Goal: Information Seeking & Learning: Check status

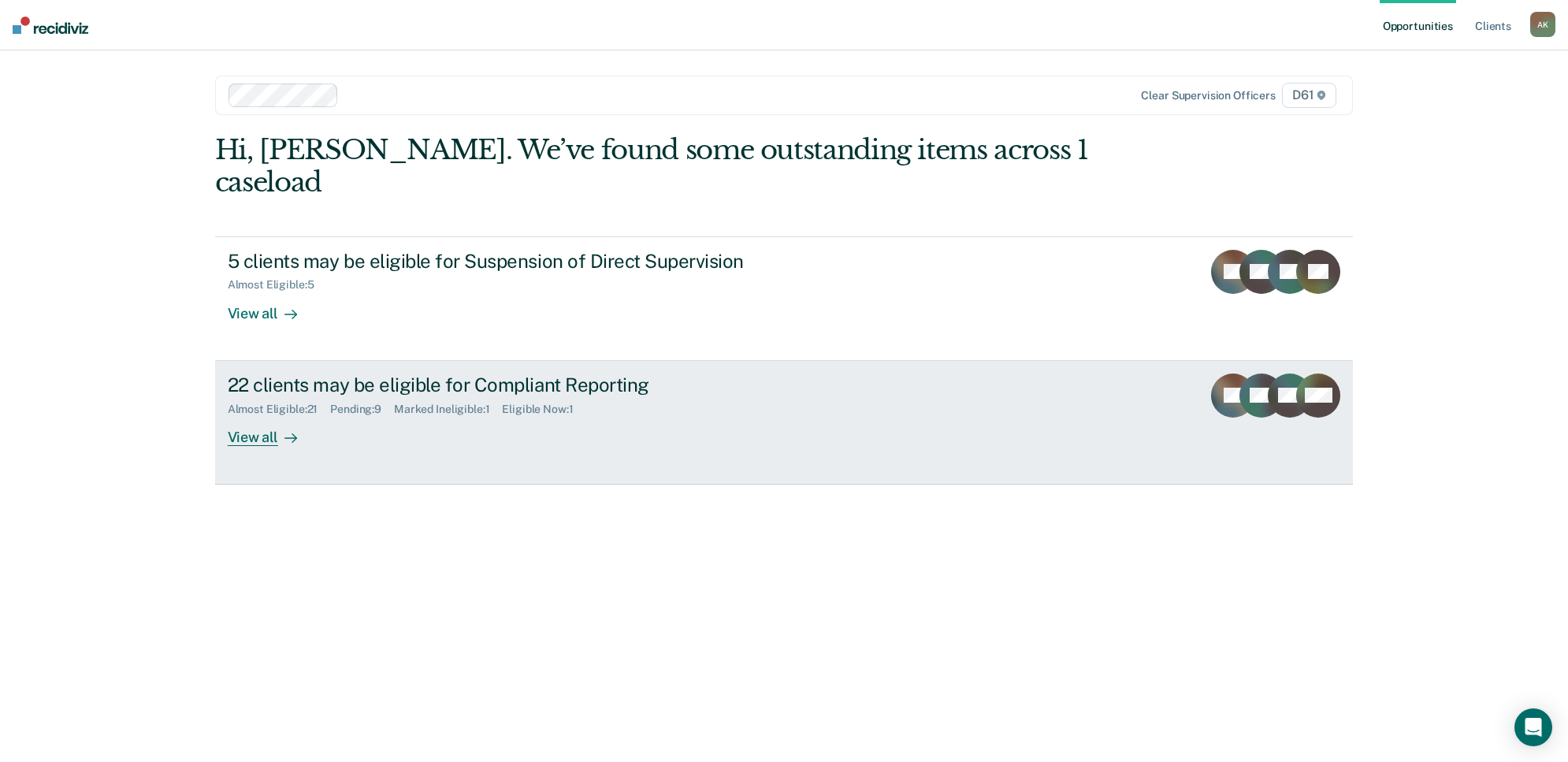
click at [503, 403] on div "22 clients may be eligible for Compliant Reporting Almost Eligible : 21 Pending…" at bounding box center [523, 409] width 591 height 73
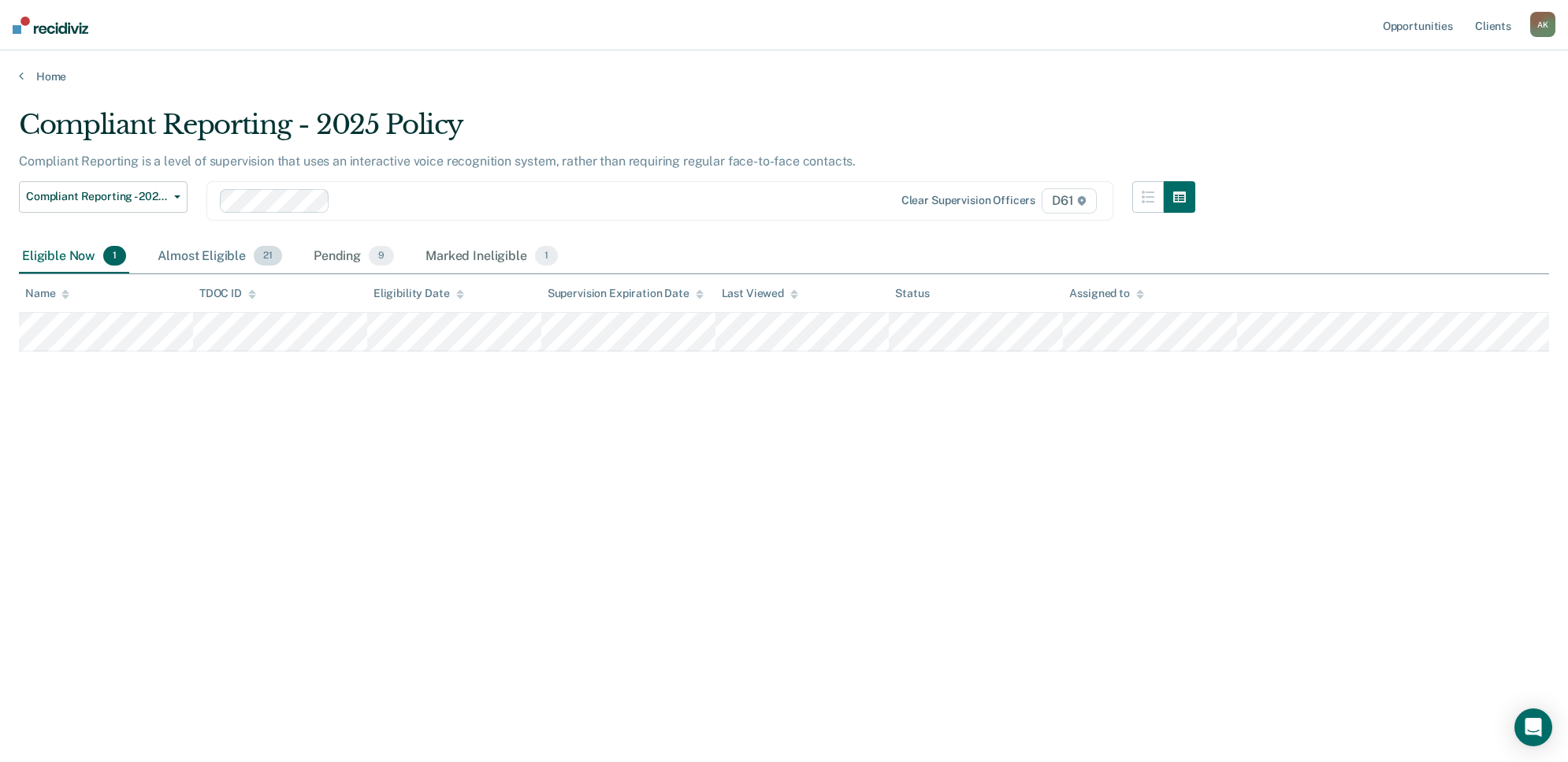
click at [217, 253] on div "Almost Eligible 21" at bounding box center [220, 256] width 131 height 34
